Goal: Information Seeking & Learning: Find specific fact

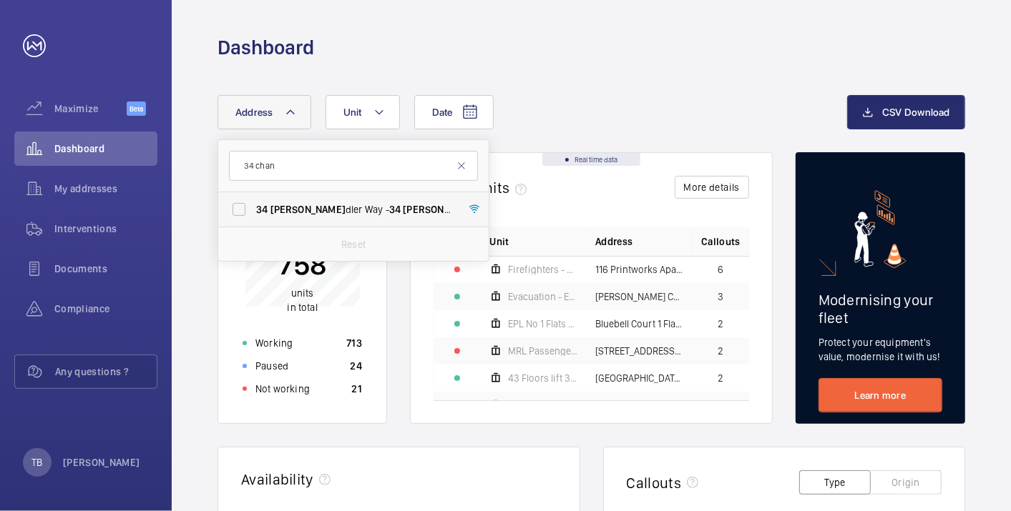
type input "34 chan"
click at [335, 207] on span "[STREET_ADDRESS]" at bounding box center [354, 209] width 197 height 14
click at [253, 207] on input "[STREET_ADDRESS]" at bounding box center [239, 209] width 29 height 29
checkbox input "true"
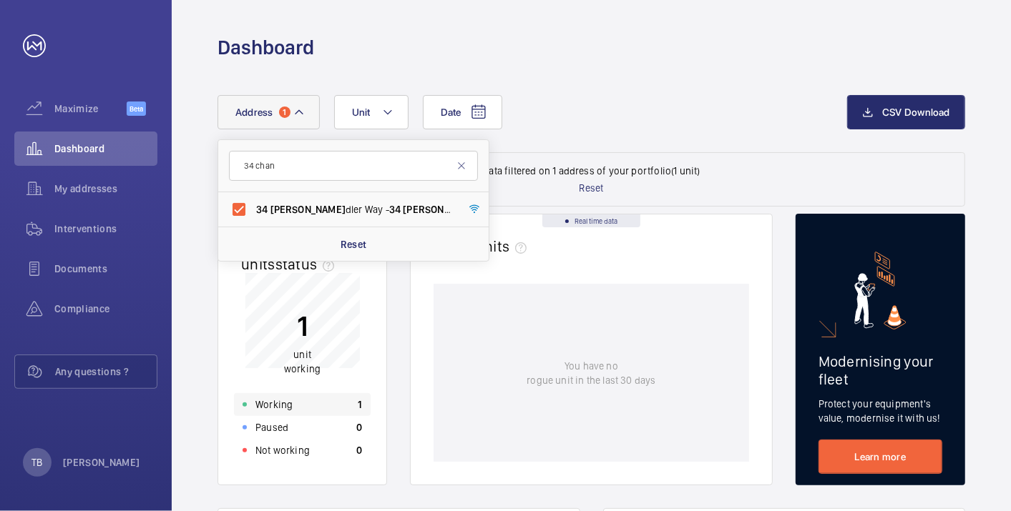
click at [308, 408] on div "Working 1" at bounding box center [302, 404] width 137 height 23
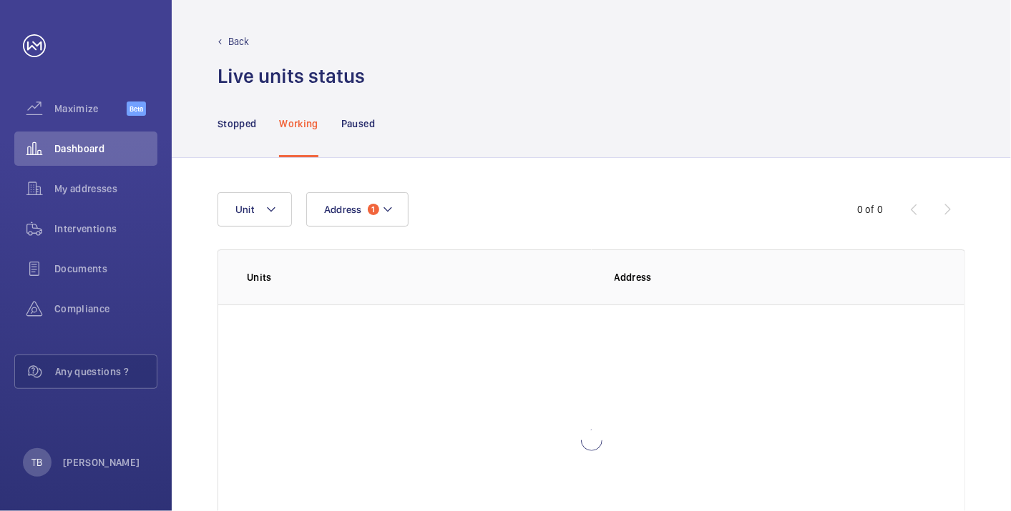
scroll to position [98, 0]
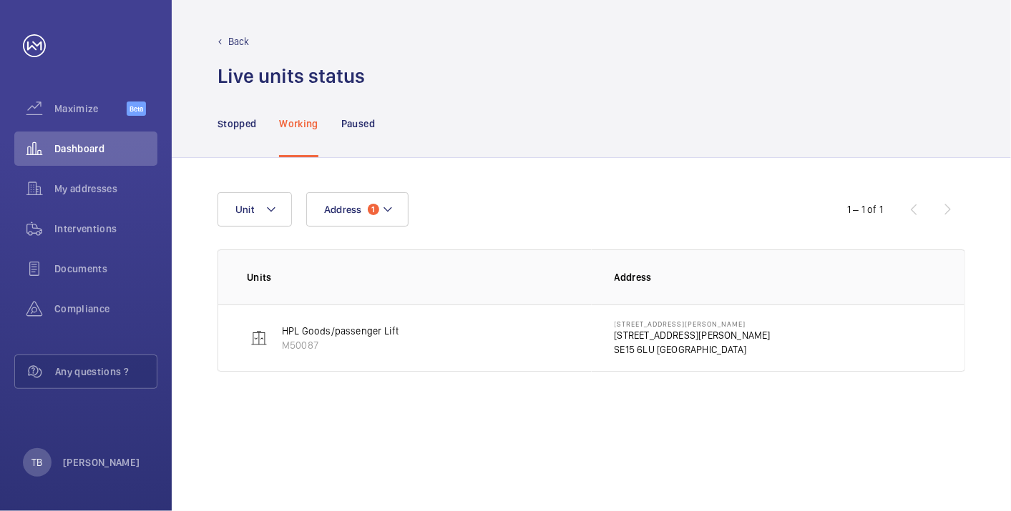
click at [609, 338] on td "[STREET_ADDRESS][PERSON_NAME][PERSON_NAME]" at bounding box center [777, 338] width 373 height 67
click at [649, 330] on p "[STREET_ADDRESS][PERSON_NAME]" at bounding box center [692, 335] width 156 height 14
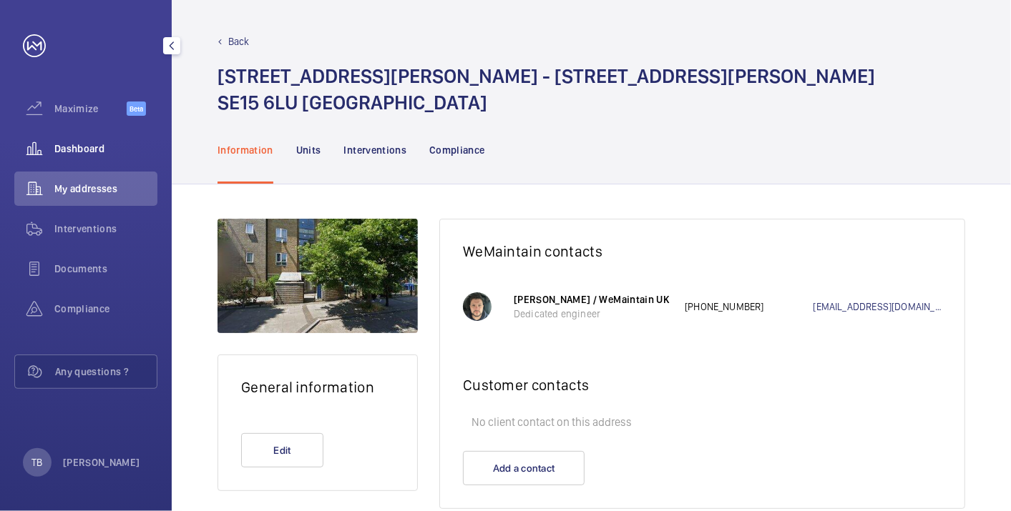
click at [77, 143] on span "Dashboard" at bounding box center [105, 149] width 103 height 14
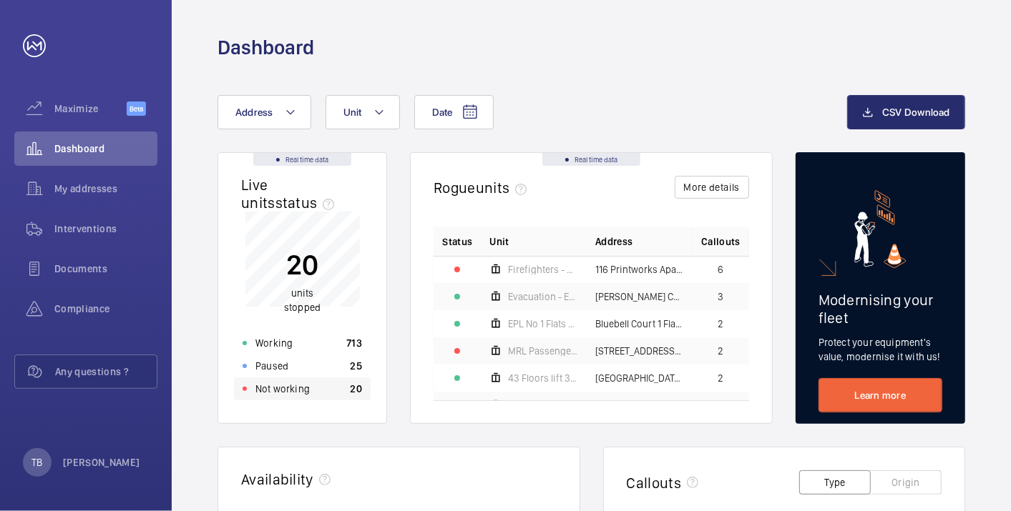
click at [320, 383] on div "Not working 20" at bounding box center [302, 389] width 137 height 23
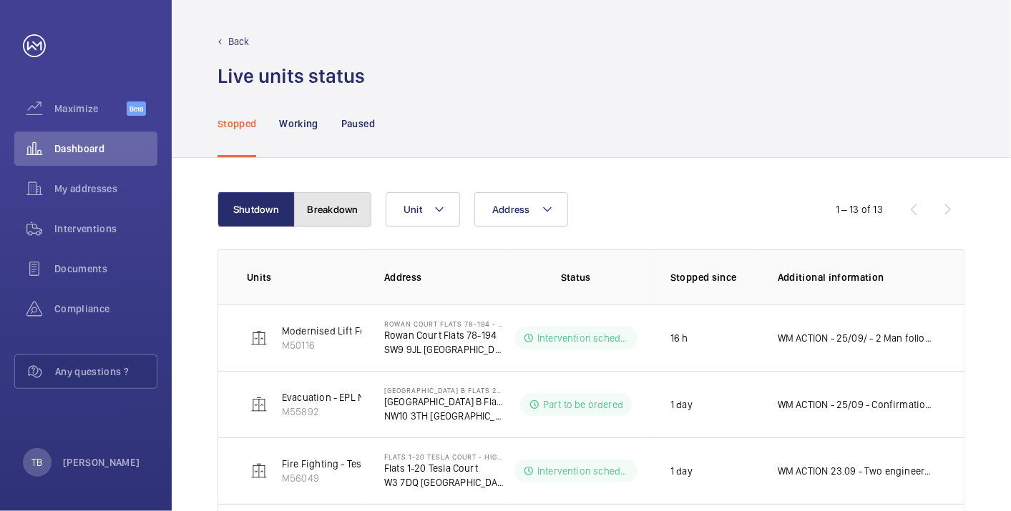
click at [334, 206] on button "Breakdown" at bounding box center [332, 209] width 77 height 34
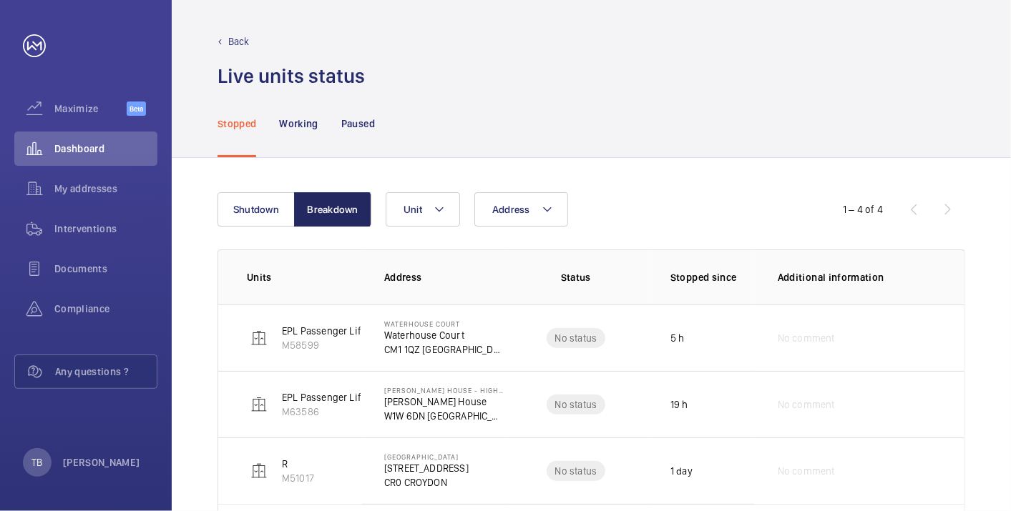
scroll to position [92, 0]
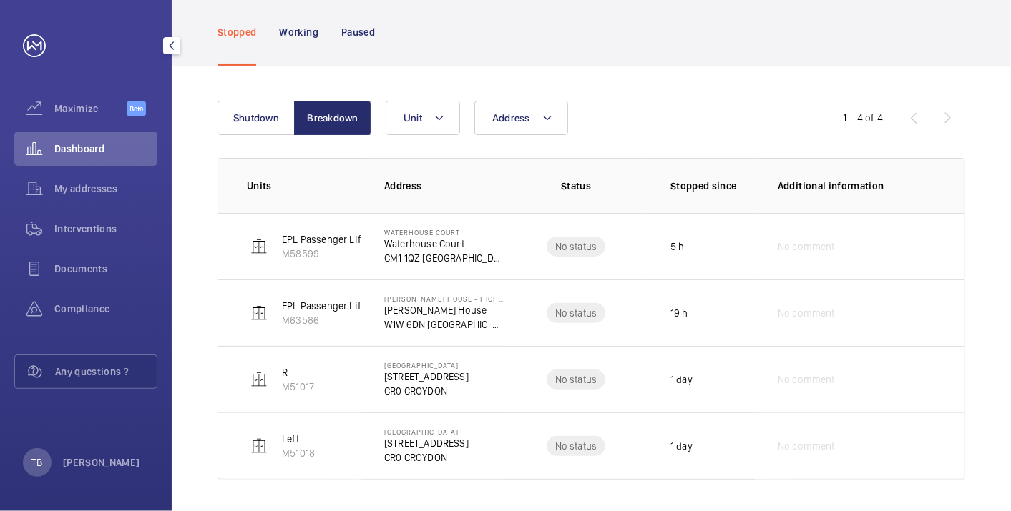
click at [83, 155] on span "Dashboard" at bounding box center [105, 149] width 103 height 14
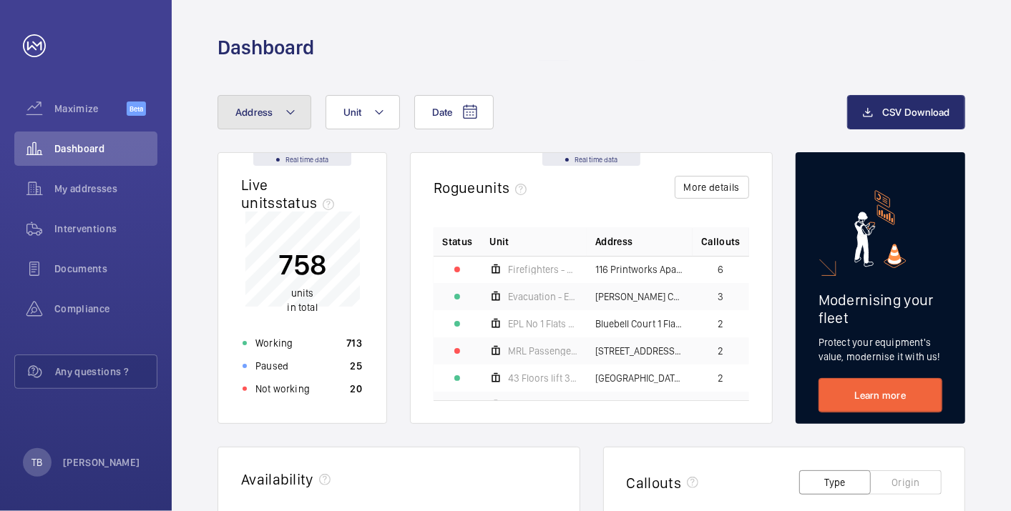
click at [281, 117] on button "Address" at bounding box center [264, 112] width 94 height 34
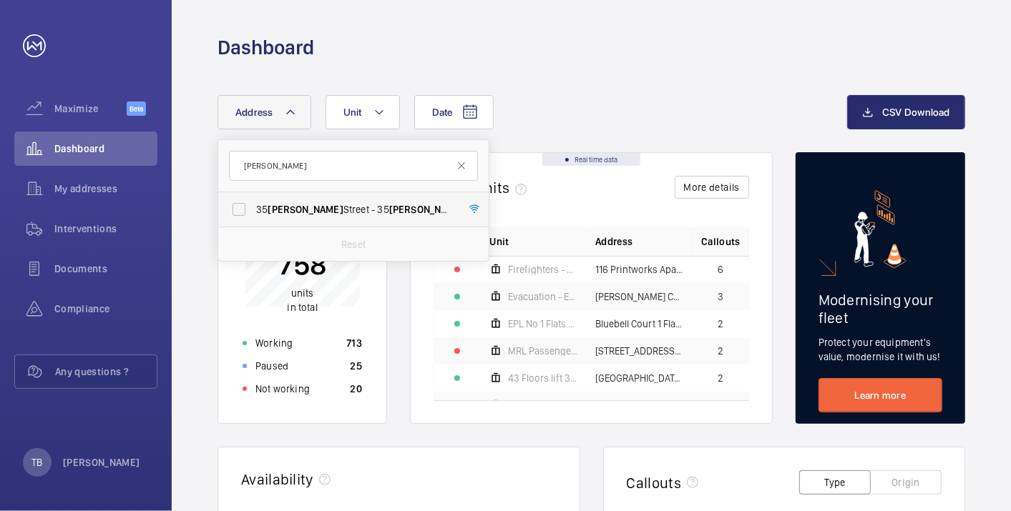
type input "[PERSON_NAME]"
click at [325, 210] on span "[STREET_ADDRESS][PERSON_NAME][PERSON_NAME]" at bounding box center [354, 209] width 197 height 14
click at [253, 210] on input "[STREET_ADDRESS][PERSON_NAME][PERSON_NAME]" at bounding box center [239, 209] width 29 height 29
checkbox input "true"
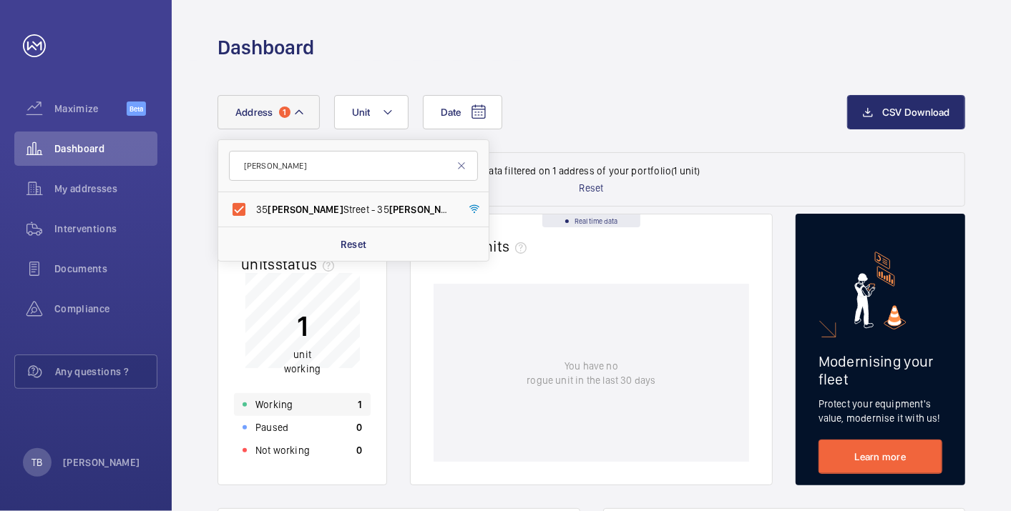
click at [320, 401] on div "Working 1" at bounding box center [302, 404] width 137 height 23
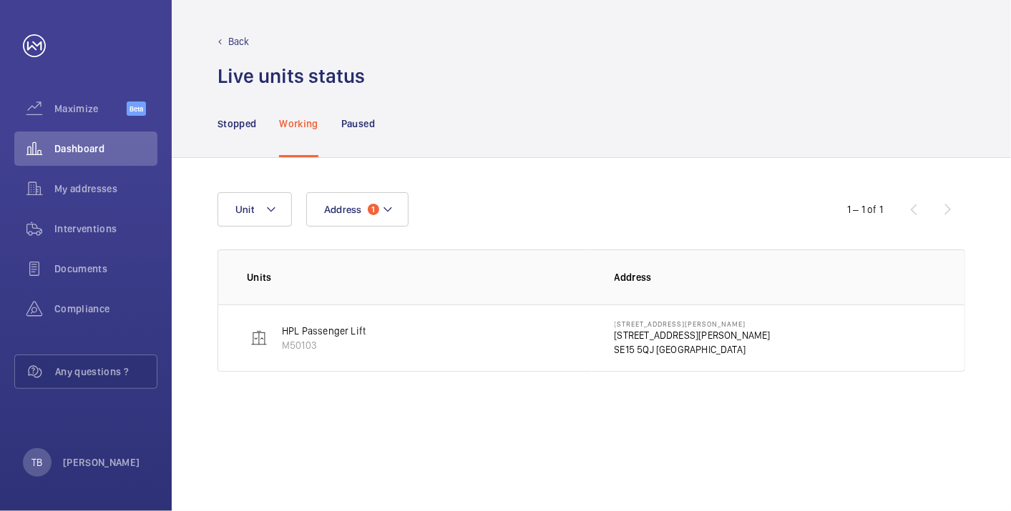
click at [635, 335] on p "[STREET_ADDRESS][PERSON_NAME]" at bounding box center [692, 335] width 156 height 14
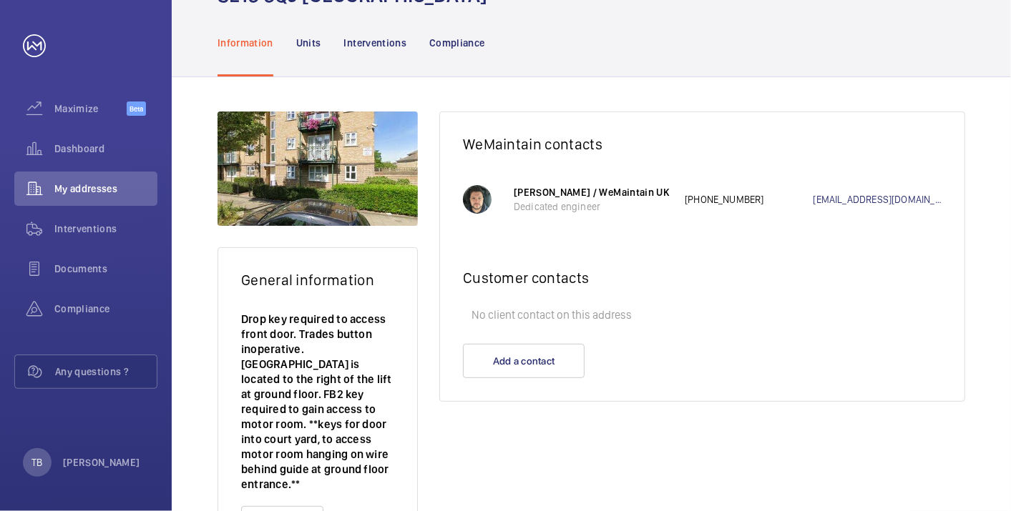
scroll to position [120, 0]
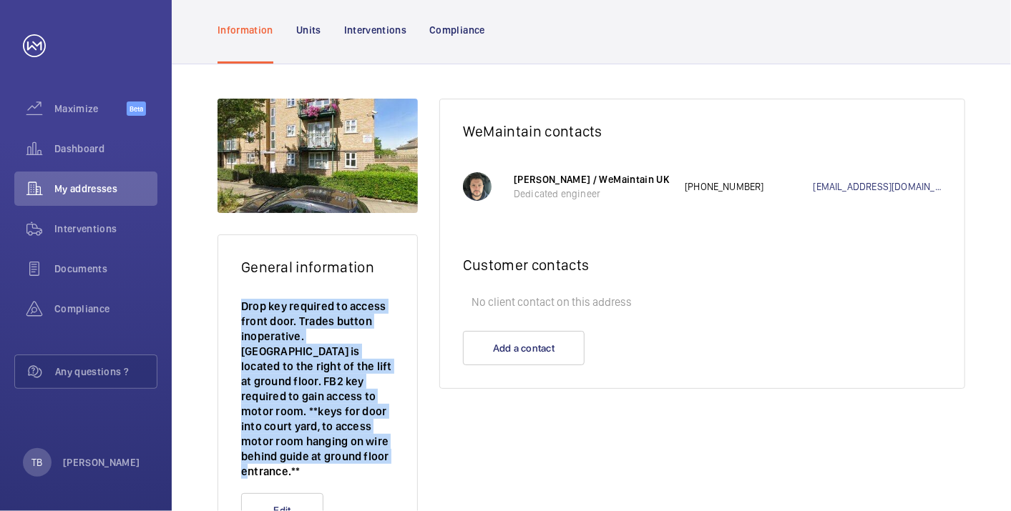
drag, startPoint x: 242, startPoint y: 307, endPoint x: 289, endPoint y: 453, distance: 154.0
click at [289, 453] on p "Drop key required to access front door. Trades button inoperative. [GEOGRAPHIC_…" at bounding box center [317, 389] width 153 height 180
copy p "Drop key required to access front door. Trades button inoperative. [GEOGRAPHIC_…"
click at [320, 365] on p "Drop key required to access front door. Trades button inoperative. [GEOGRAPHIC_…" at bounding box center [317, 389] width 153 height 180
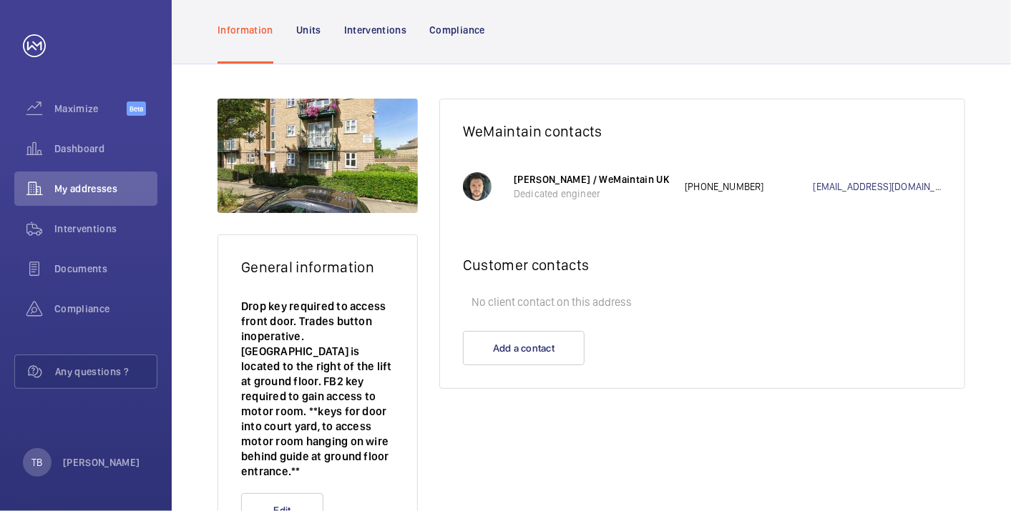
click at [271, 446] on p "Drop key required to access front door. Trades button inoperative. [GEOGRAPHIC_…" at bounding box center [317, 389] width 153 height 180
click at [86, 154] on span "Dashboard" at bounding box center [105, 149] width 103 height 14
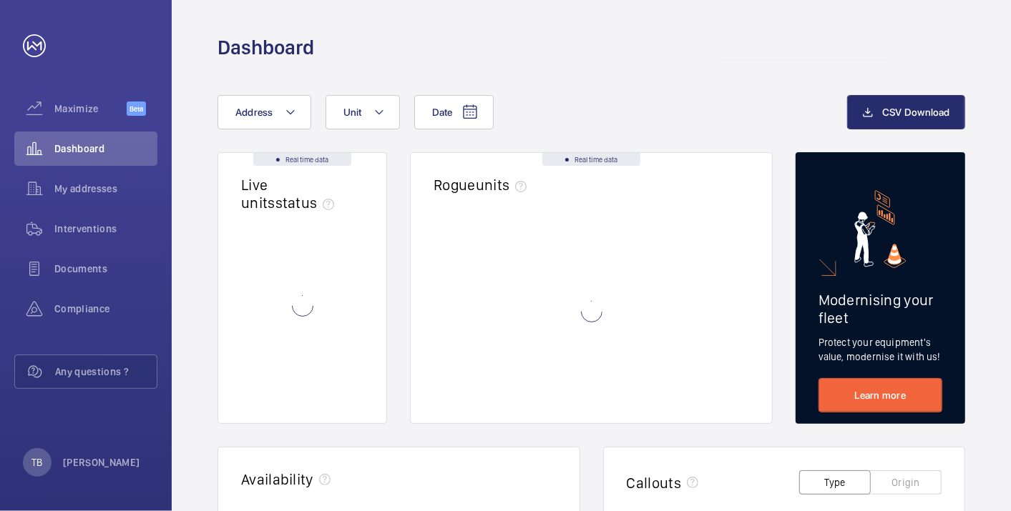
scroll to position [112, 0]
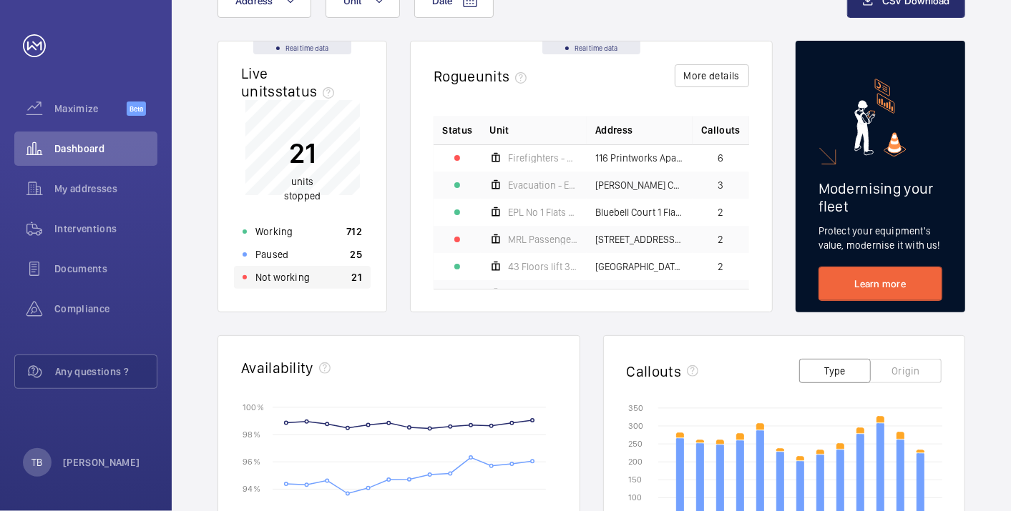
click at [328, 278] on div "Not working 21" at bounding box center [302, 277] width 137 height 23
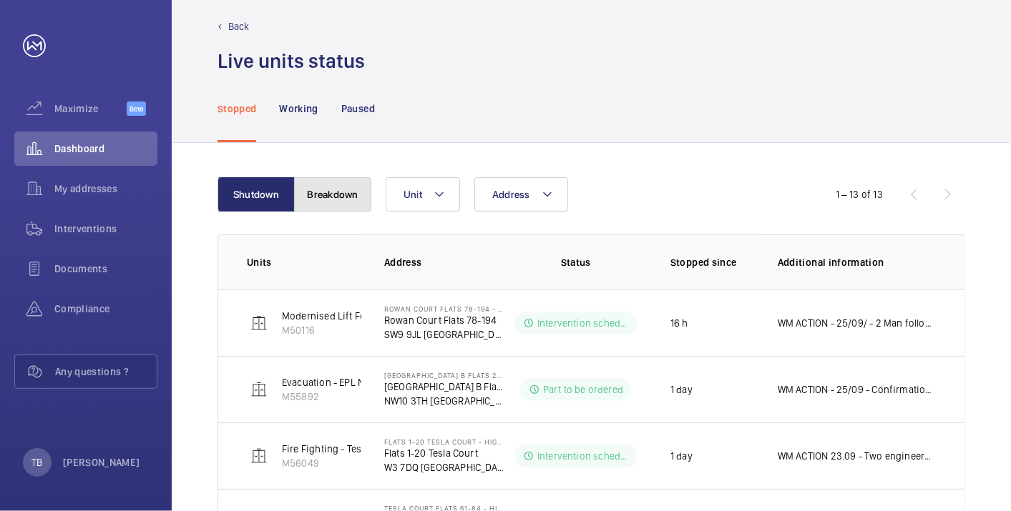
click at [338, 197] on button "Breakdown" at bounding box center [332, 194] width 77 height 34
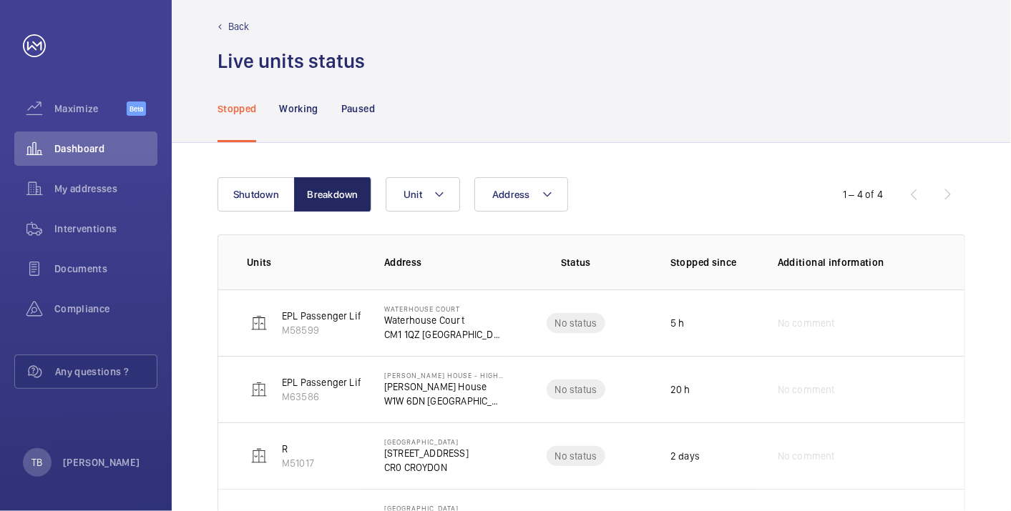
scroll to position [92, 0]
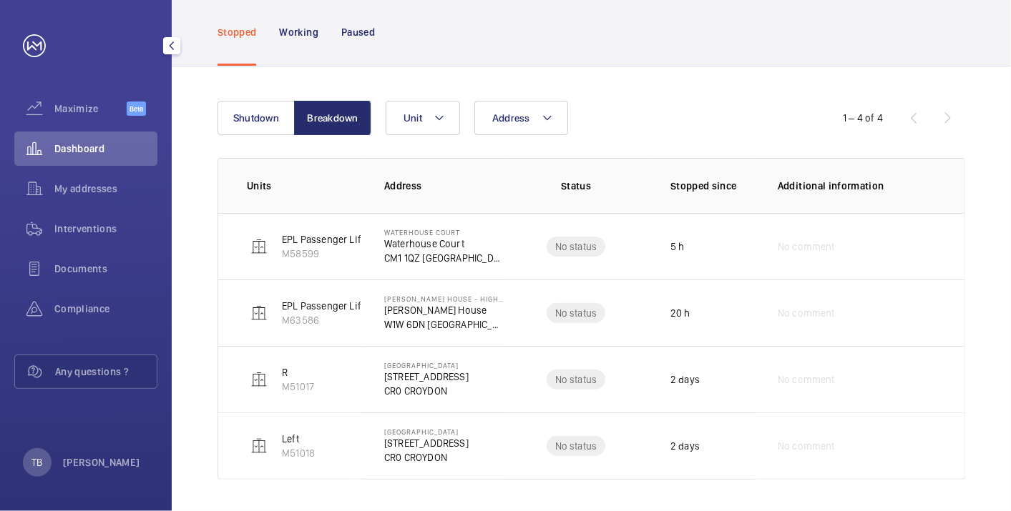
click at [70, 146] on span "Dashboard" at bounding box center [105, 149] width 103 height 14
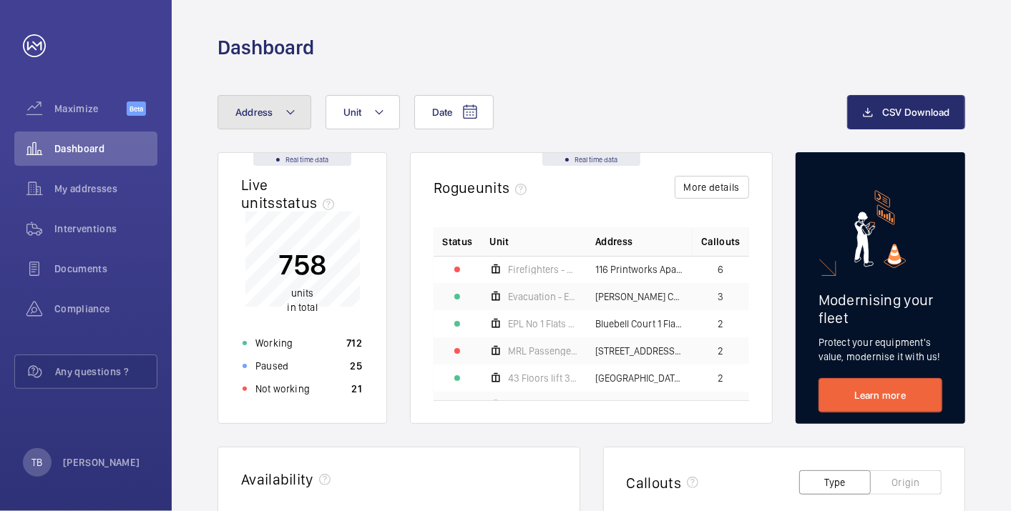
click at [285, 126] on button "Address" at bounding box center [264, 112] width 94 height 34
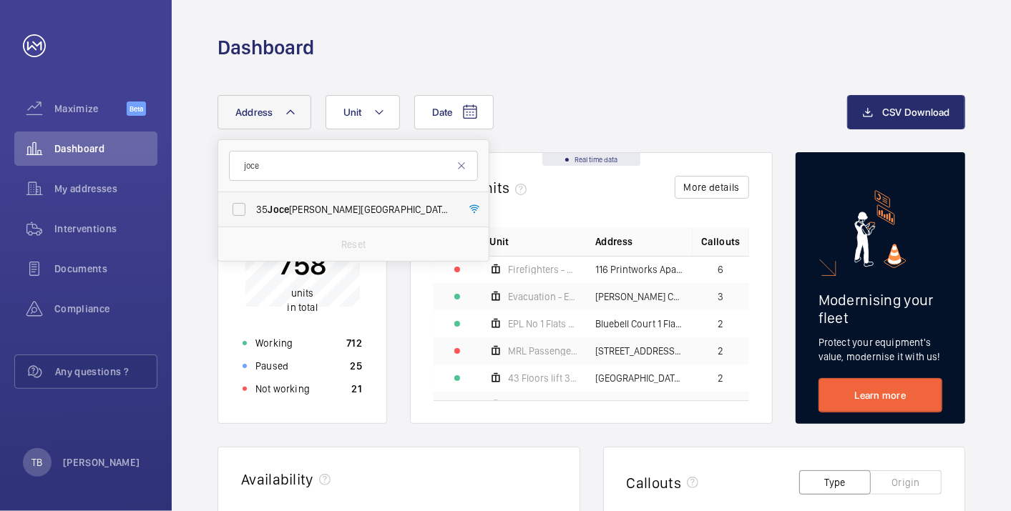
type input "joce"
click at [333, 206] on span "[STREET_ADDRESS]" at bounding box center [354, 209] width 197 height 14
click at [253, 206] on input "[STREET_ADDRESS]" at bounding box center [239, 209] width 29 height 29
checkbox input "true"
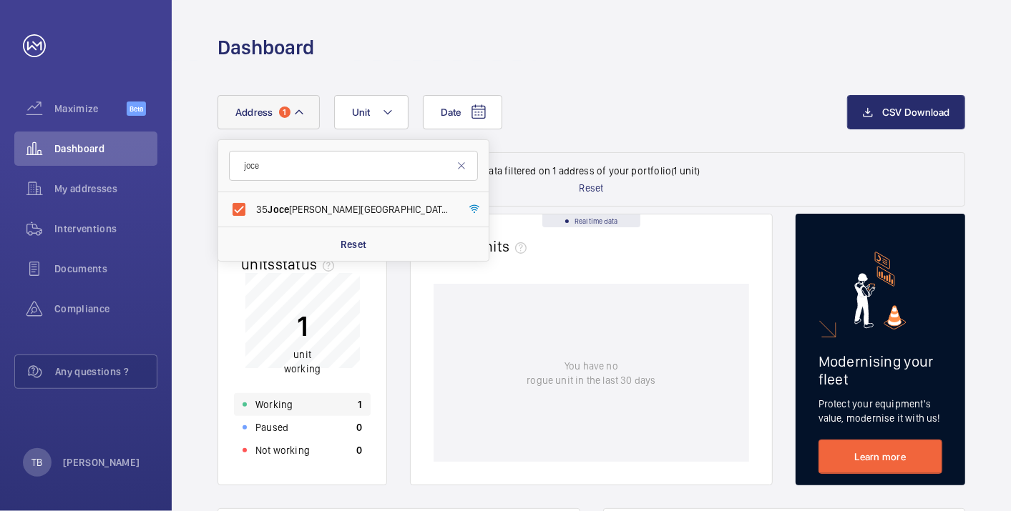
click at [320, 409] on div "Working 1" at bounding box center [302, 404] width 137 height 23
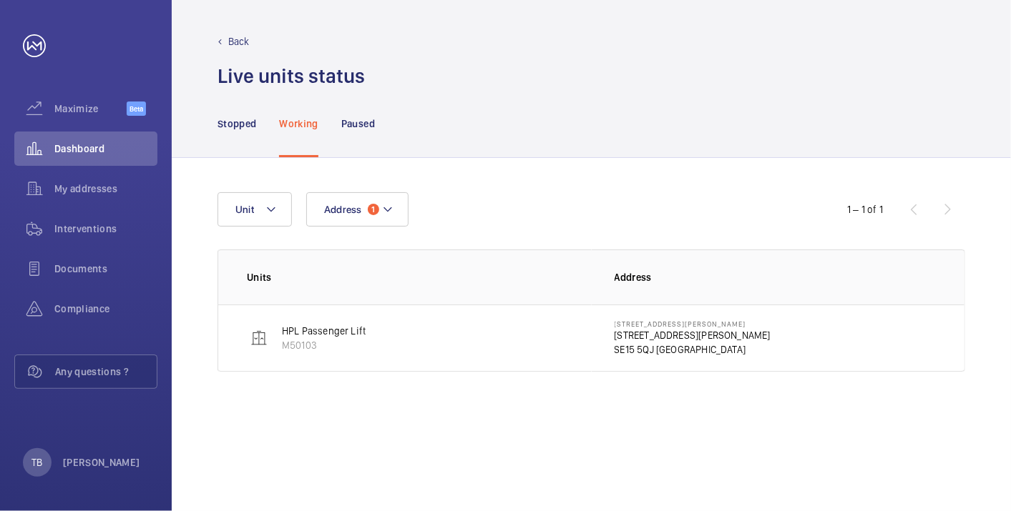
click at [646, 340] on p "[STREET_ADDRESS][PERSON_NAME]" at bounding box center [692, 335] width 156 height 14
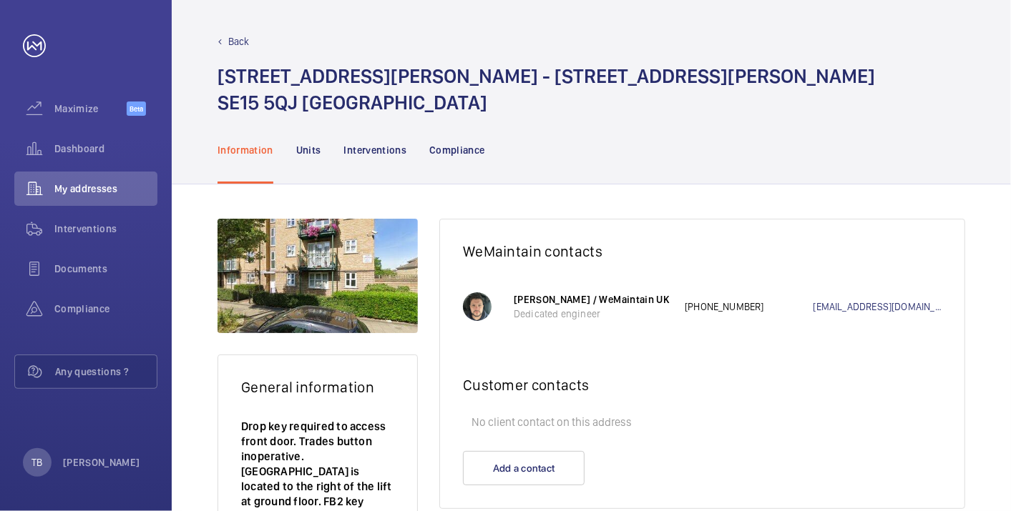
scroll to position [178, 0]
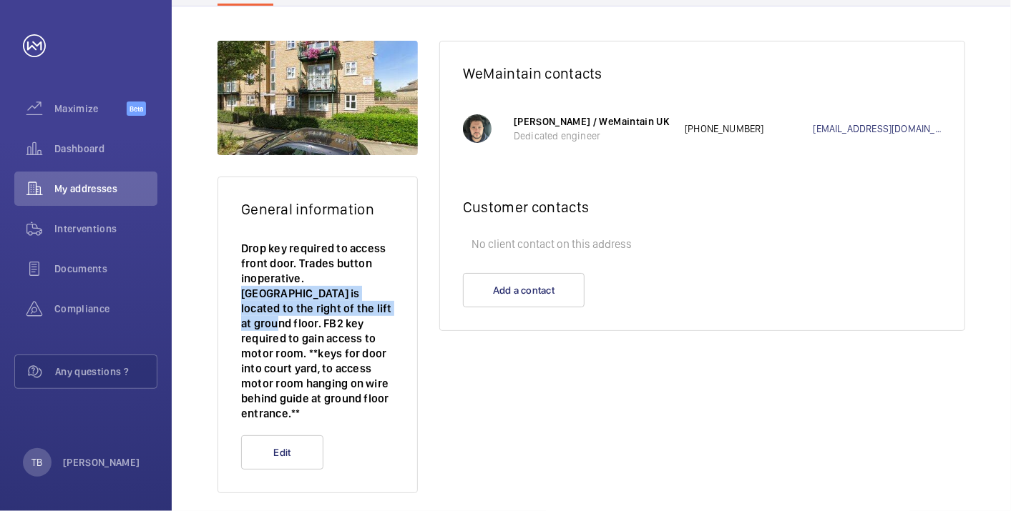
drag, startPoint x: 305, startPoint y: 284, endPoint x: 310, endPoint y: 310, distance: 27.1
click at [310, 310] on p "Drop key required to access front door. Trades button inoperative. [GEOGRAPHIC_…" at bounding box center [317, 331] width 153 height 180
click at [305, 310] on p "Drop key required to access front door. Trades button inoperative. [GEOGRAPHIC_…" at bounding box center [317, 331] width 153 height 180
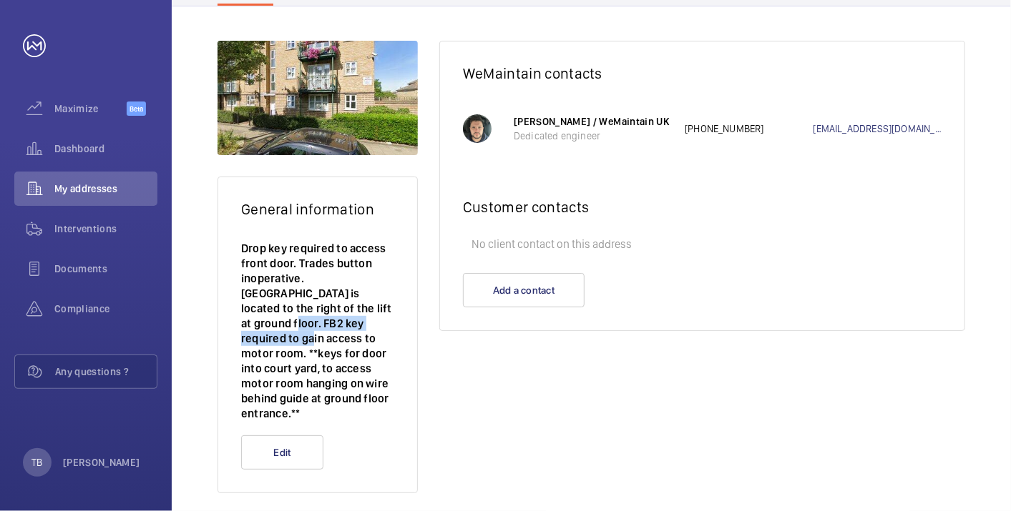
drag, startPoint x: 328, startPoint y: 309, endPoint x: 353, endPoint y: 315, distance: 25.8
click at [353, 315] on p "Drop key required to access front door. Trades button inoperative. [GEOGRAPHIC_…" at bounding box center [317, 331] width 153 height 180
drag, startPoint x: 353, startPoint y: 315, endPoint x: 308, endPoint y: 318, distance: 44.4
click at [308, 318] on p "Drop key required to access front door. Trades button inoperative. [GEOGRAPHIC_…" at bounding box center [317, 331] width 153 height 180
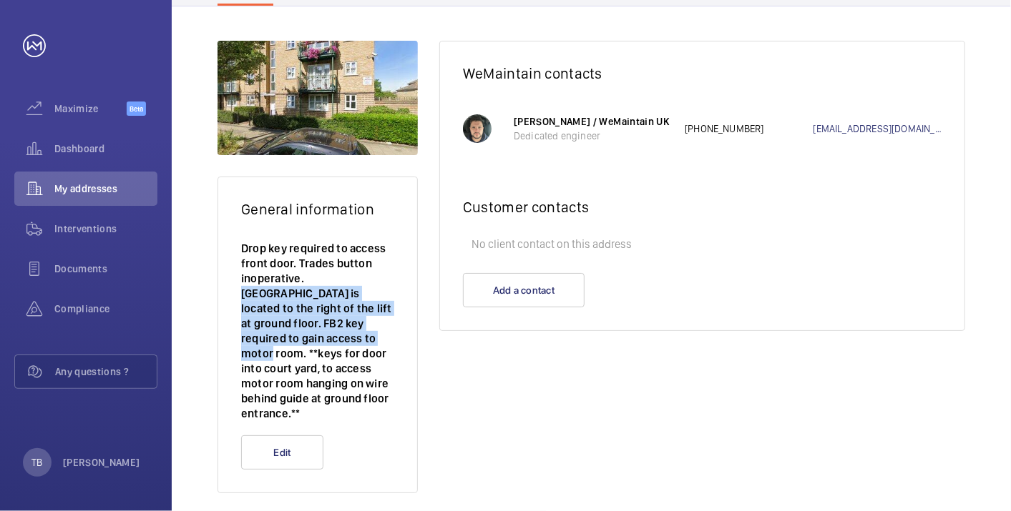
drag, startPoint x: 305, startPoint y: 274, endPoint x: 306, endPoint y: 337, distance: 62.9
click at [306, 337] on p "Drop key required to access front door. Trades button inoperative. [GEOGRAPHIC_…" at bounding box center [317, 331] width 153 height 180
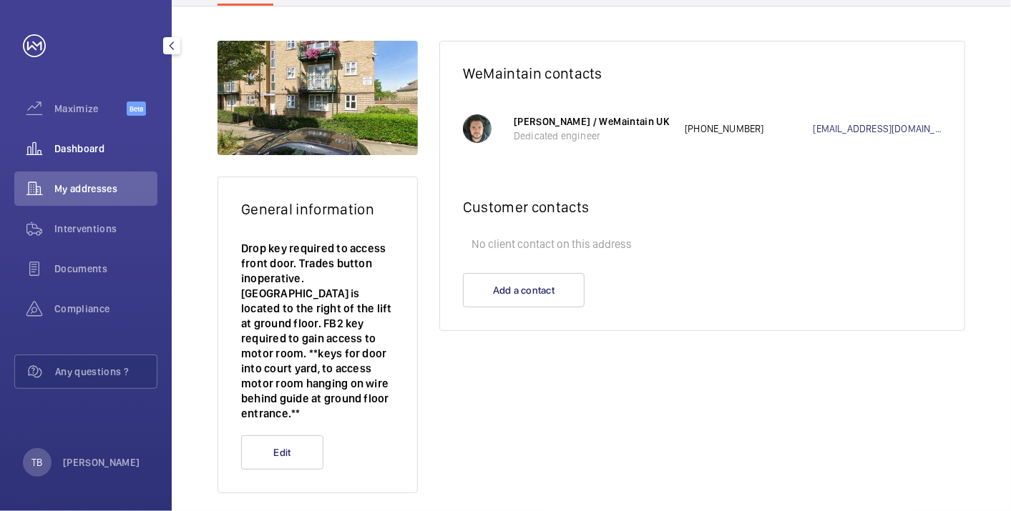
click at [110, 147] on span "Dashboard" at bounding box center [105, 149] width 103 height 14
